Goal: Information Seeking & Learning: Learn about a topic

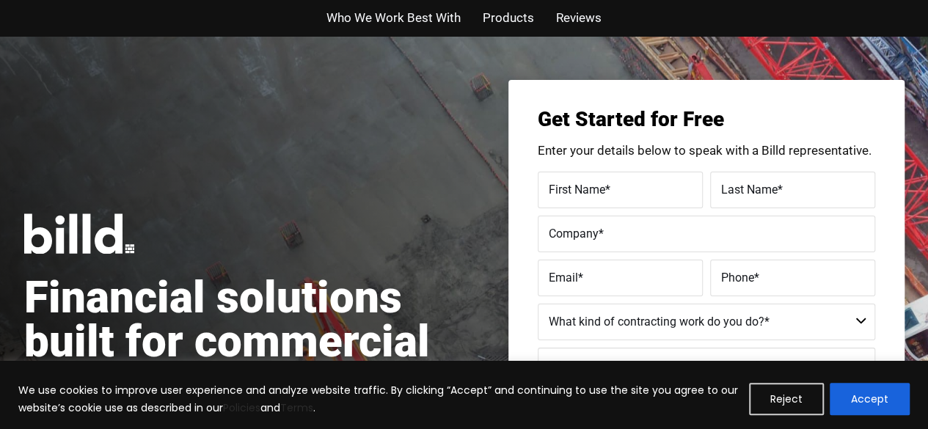
click at [505, 17] on span "Products" at bounding box center [508, 17] width 51 height 21
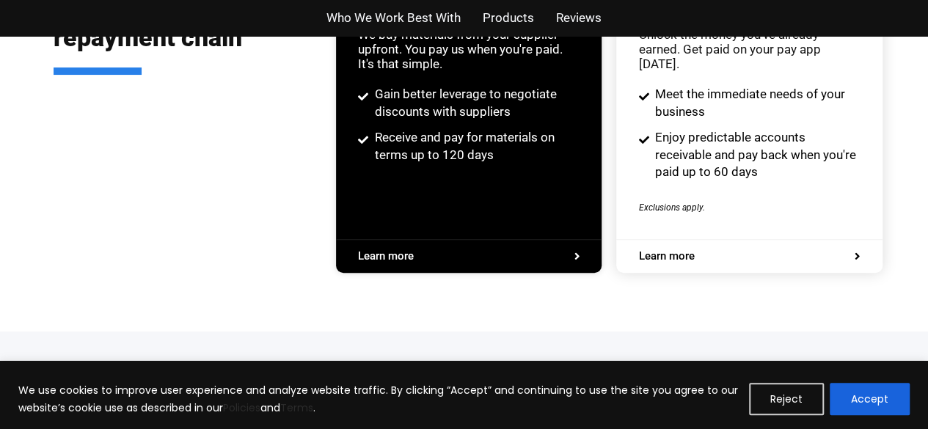
scroll to position [2913, 0]
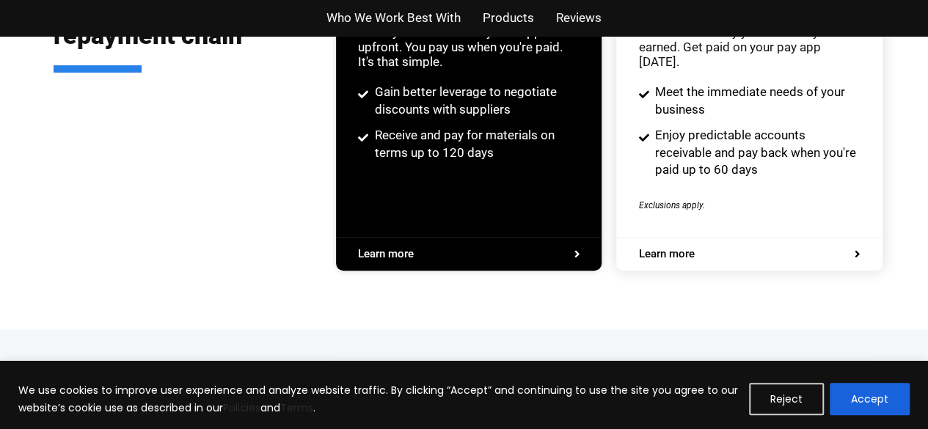
click at [427, 249] on span "Learn more" at bounding box center [469, 254] width 222 height 11
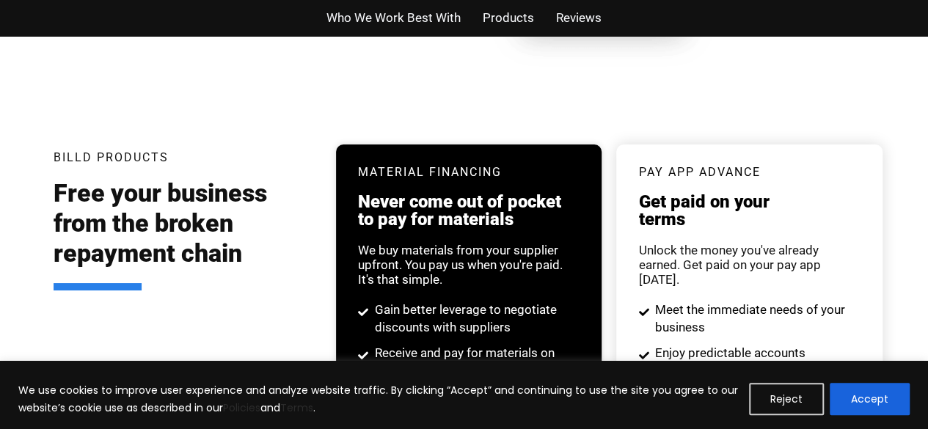
scroll to position [2831, 0]
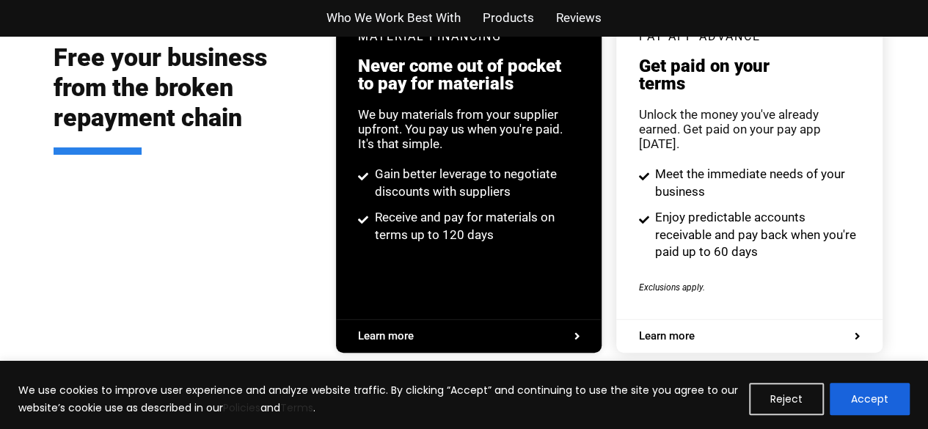
click at [668, 331] on span "Learn more" at bounding box center [666, 336] width 56 height 11
